Goal: Find specific page/section: Find specific page/section

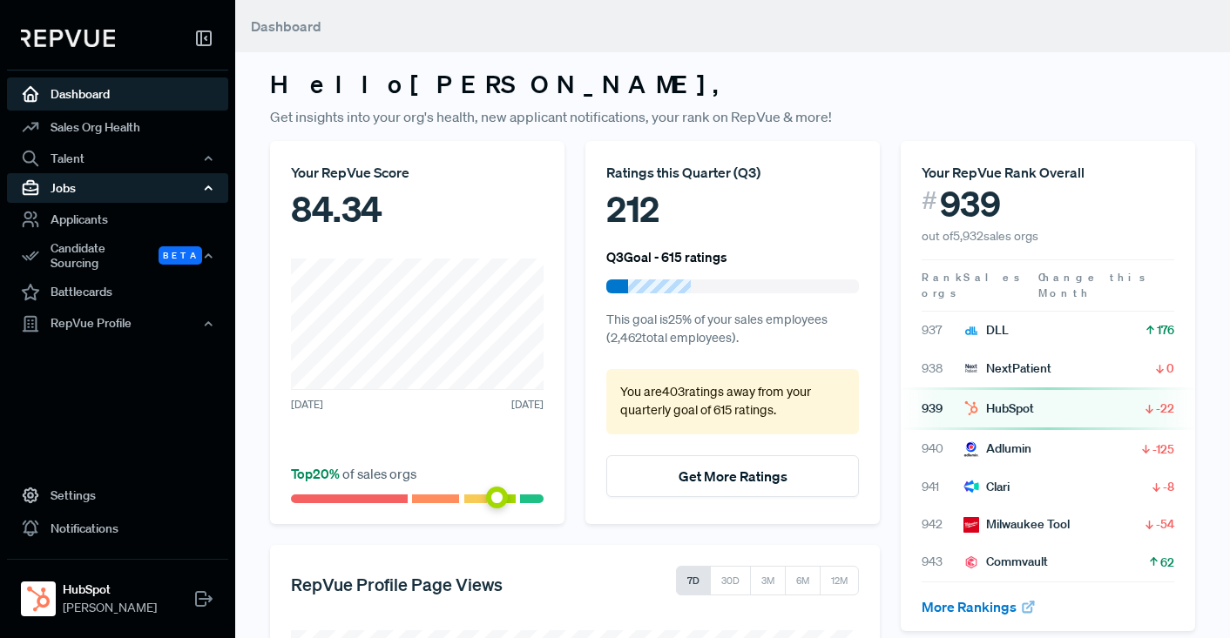
click at [207, 185] on icon "button" at bounding box center [208, 188] width 12 height 12
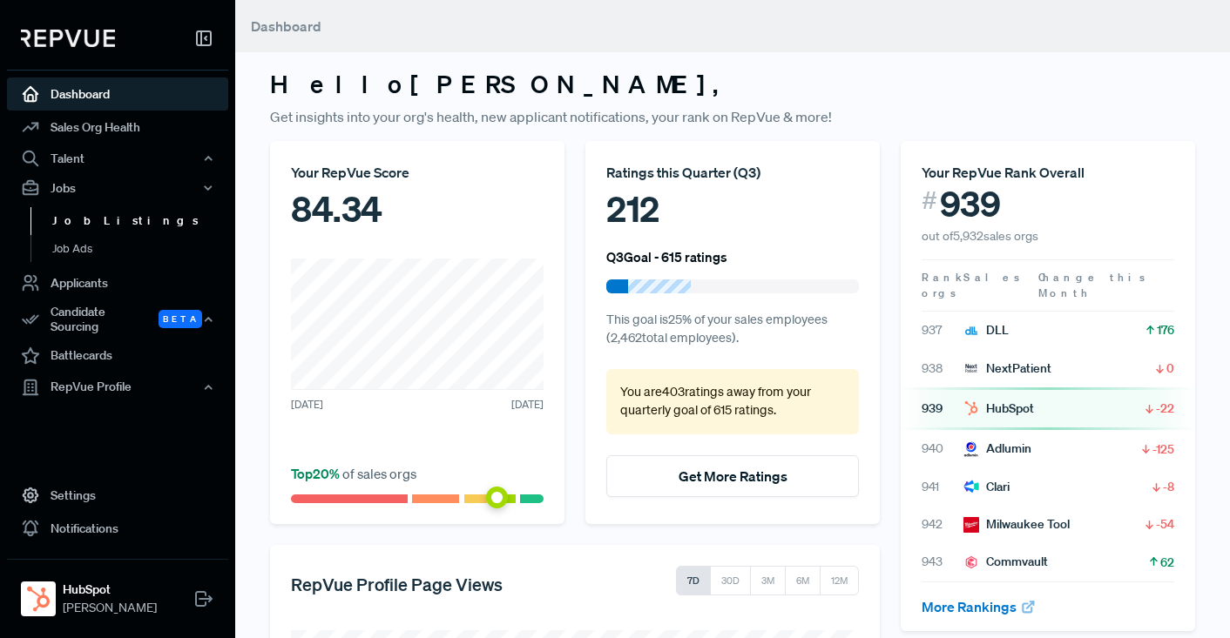
click at [87, 219] on link "Job Listings" at bounding box center [140, 221] width 221 height 28
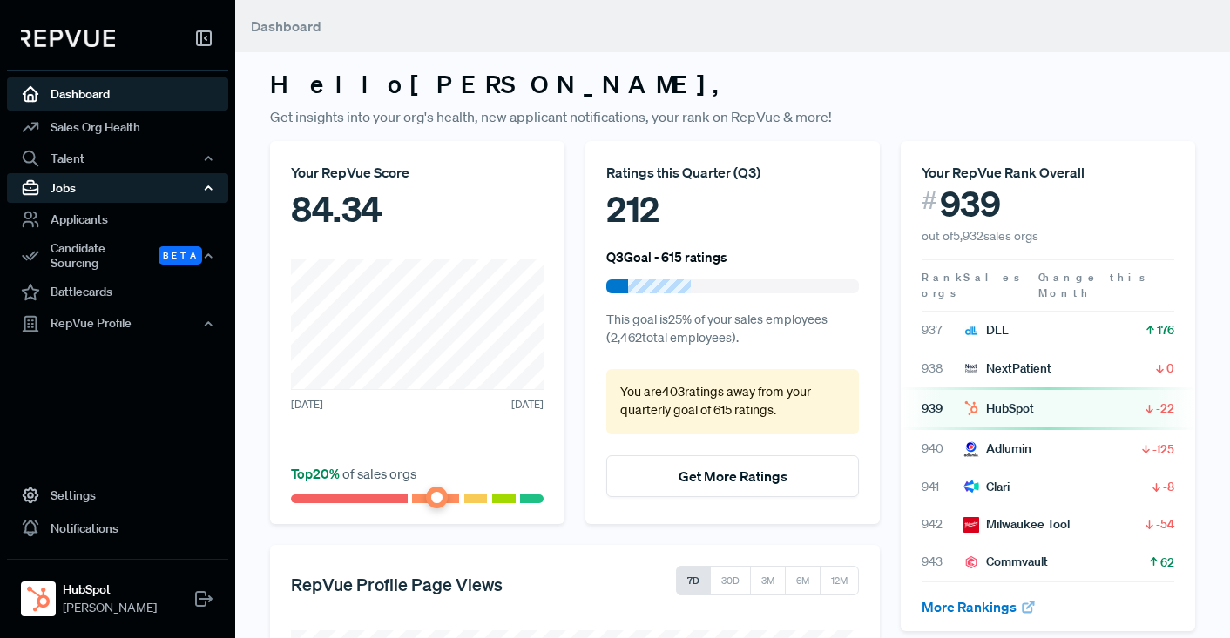
click at [78, 186] on div "Jobs" at bounding box center [117, 188] width 221 height 30
